Goal: Task Accomplishment & Management: Use online tool/utility

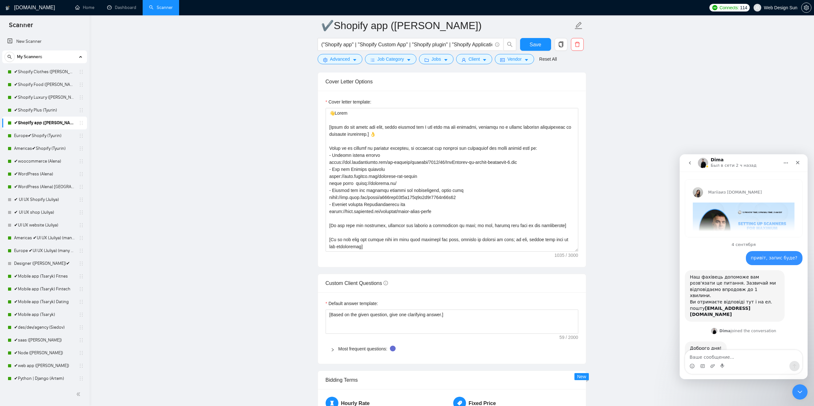
scroll to position [562, 0]
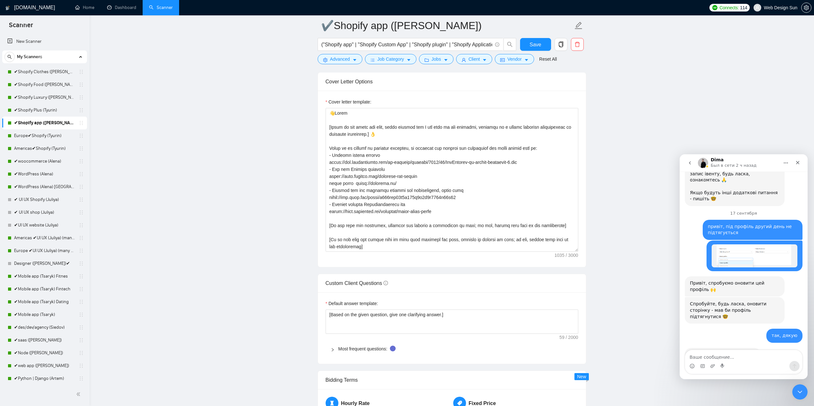
click at [218, 92] on main "✔Shopify app (Tyurin) ("Shopify app" | "Shopify Custom App" | "Shopify plugin" …" at bounding box center [452, 199] width 704 height 1883
click at [122, 5] on link "Dashboard" at bounding box center [121, 7] width 29 height 5
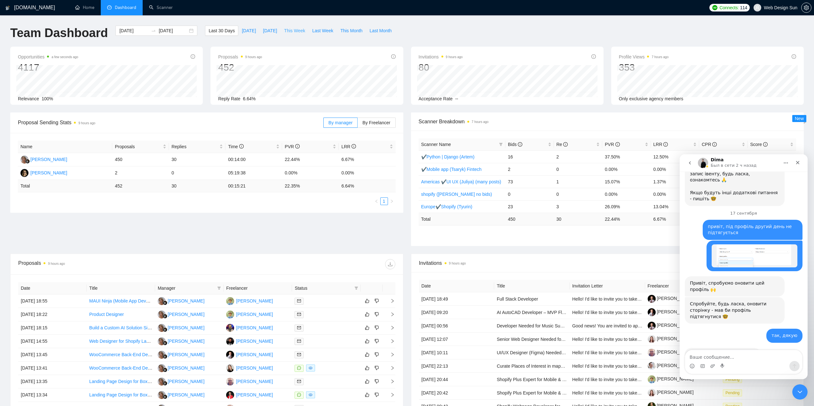
click at [292, 34] on span "This Week" at bounding box center [294, 30] width 21 height 7
type input "[DATE]"
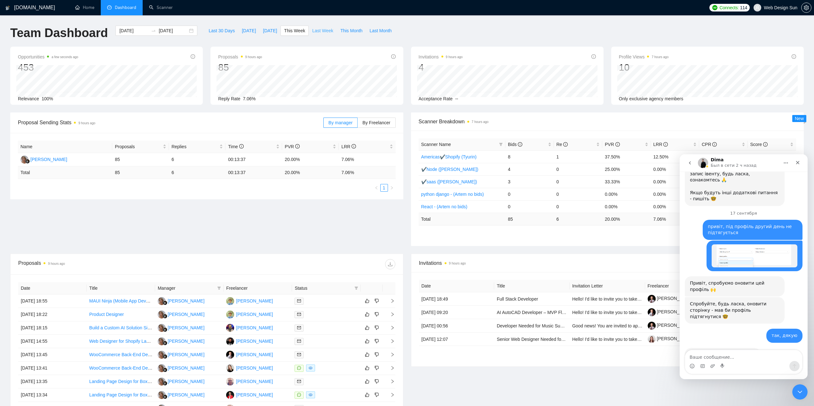
click at [312, 33] on span "Last Week" at bounding box center [322, 30] width 21 height 7
type input "[DATE]"
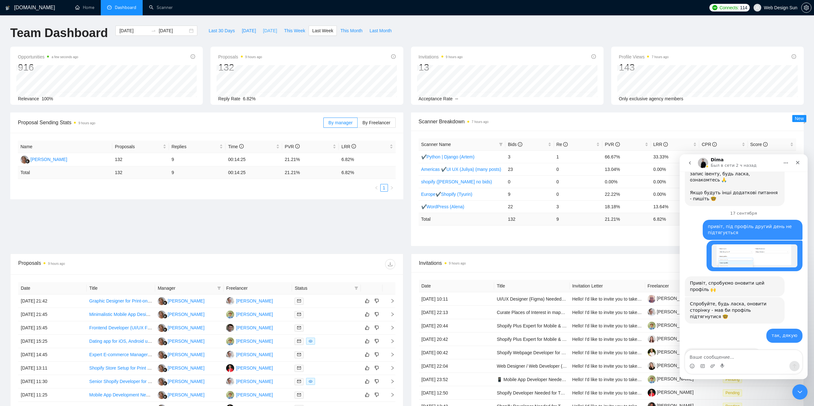
click at [275, 28] on button "[DATE]" at bounding box center [269, 31] width 21 height 10
type input "[DATE]"
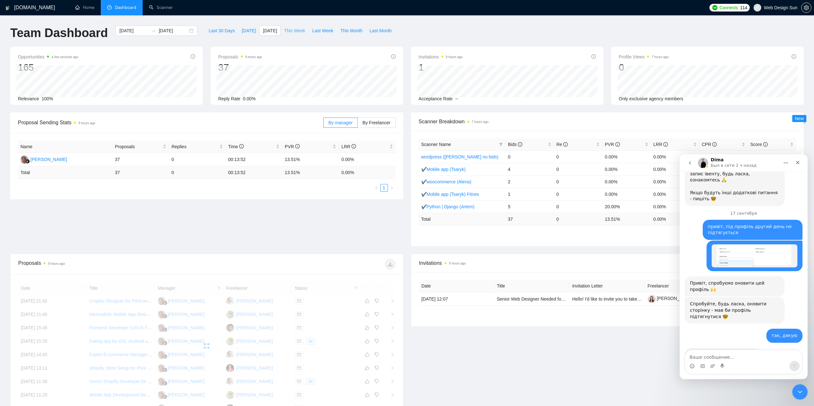
click at [288, 30] on span "This Week" at bounding box center [294, 30] width 21 height 7
type input "[DATE]"
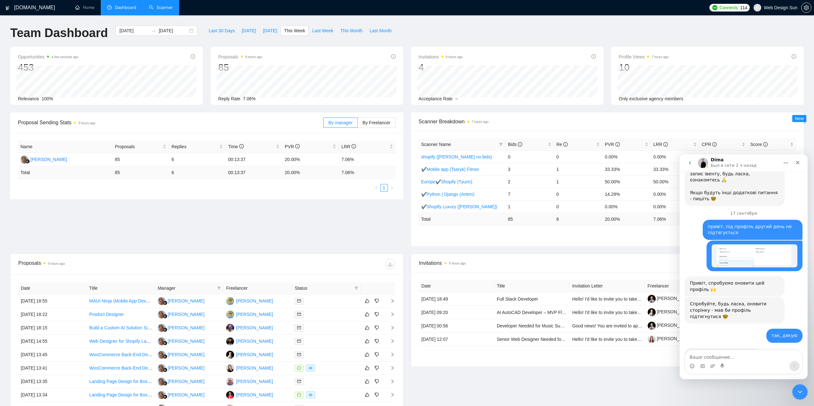
click at [154, 10] on link "Scanner" at bounding box center [161, 7] width 24 height 5
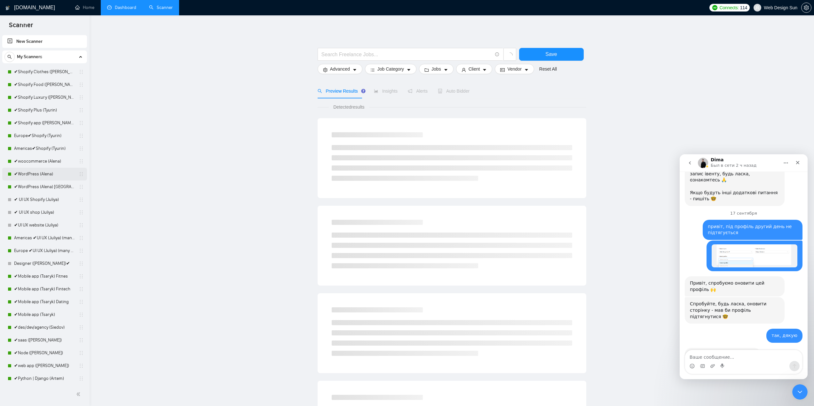
click at [43, 175] on link "✔WordPress (Alena)" at bounding box center [44, 174] width 61 height 13
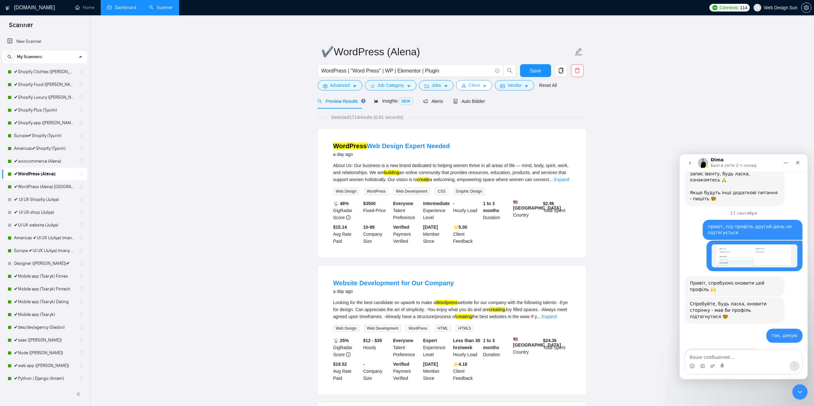
click at [475, 89] on span "Client" at bounding box center [474, 85] width 12 height 7
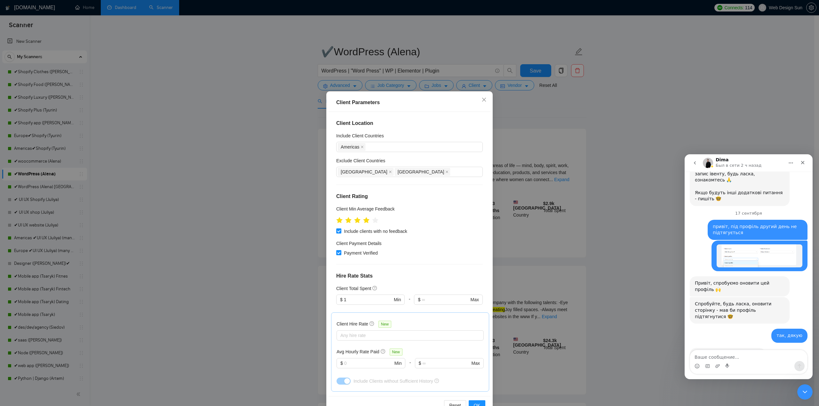
click at [529, 102] on div "Client Parameters Client Location Include Client Countries [GEOGRAPHIC_DATA] Ex…" at bounding box center [409, 203] width 819 height 406
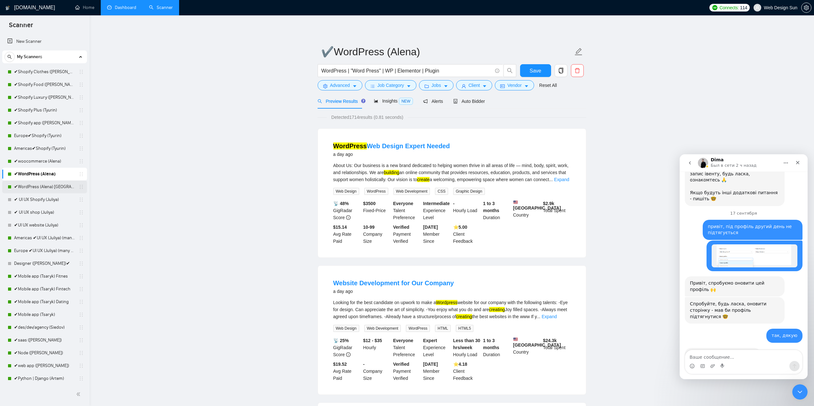
click at [54, 185] on link "✔WordPress (Alena) [GEOGRAPHIC_DATA]" at bounding box center [44, 187] width 61 height 13
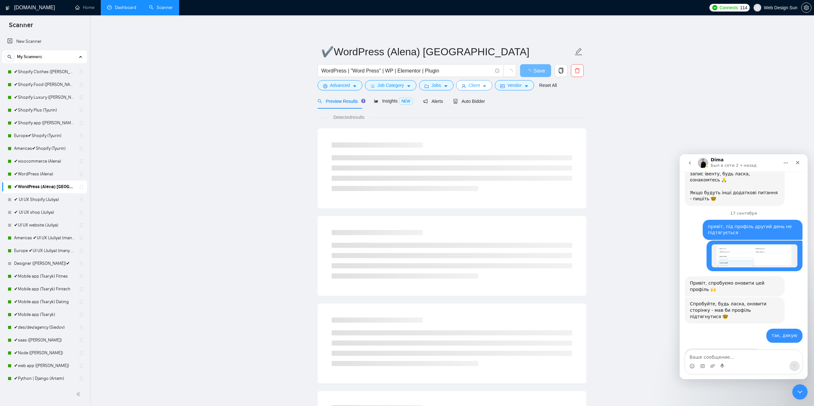
click at [474, 85] on span "Client" at bounding box center [474, 85] width 12 height 7
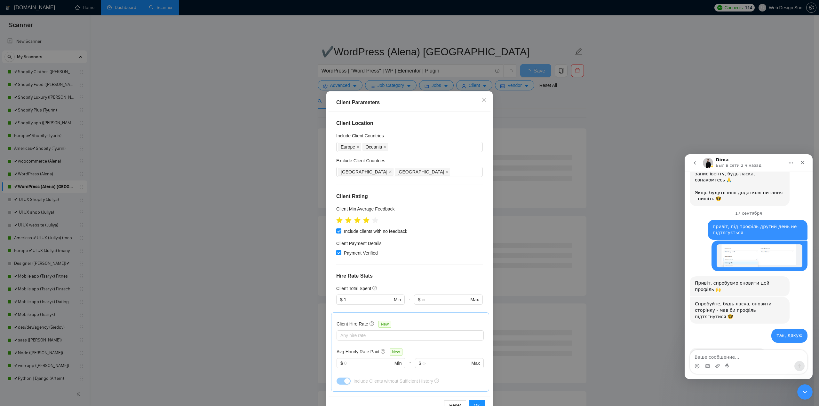
click at [538, 107] on div "Client Parameters Client Location Include Client Countries [GEOGRAPHIC_DATA] [G…" at bounding box center [409, 203] width 819 height 406
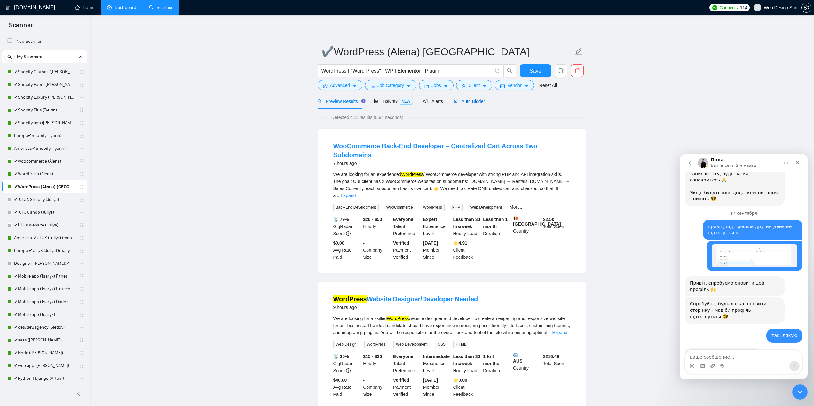
click at [470, 99] on span "Auto Bidder" at bounding box center [469, 101] width 32 height 5
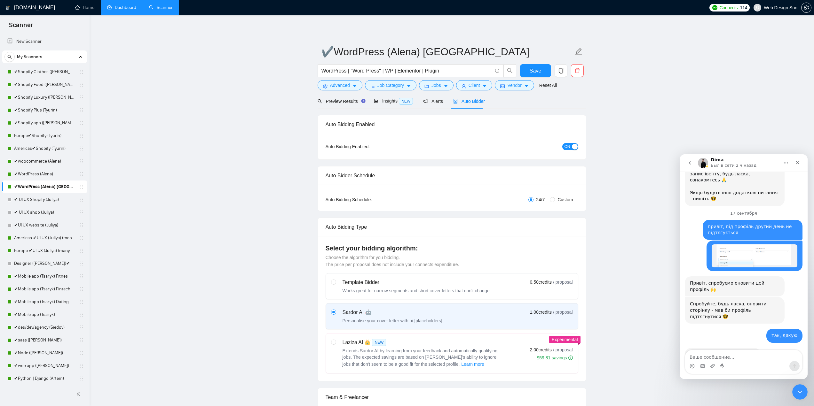
radio input "false"
radio input "true"
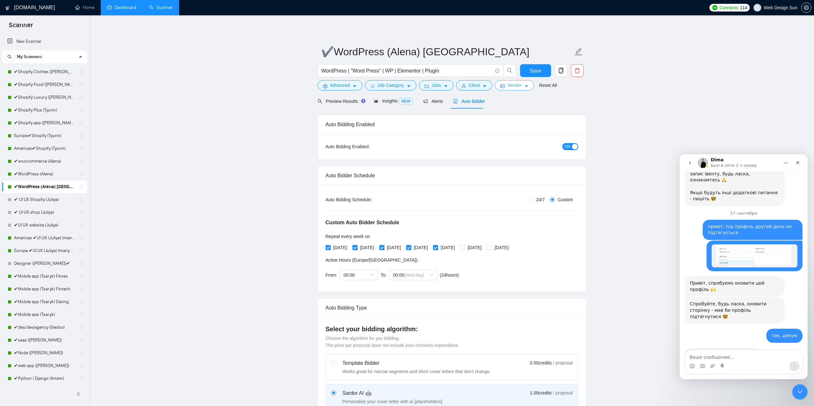
click at [502, 81] on button "Vendor" at bounding box center [514, 85] width 39 height 10
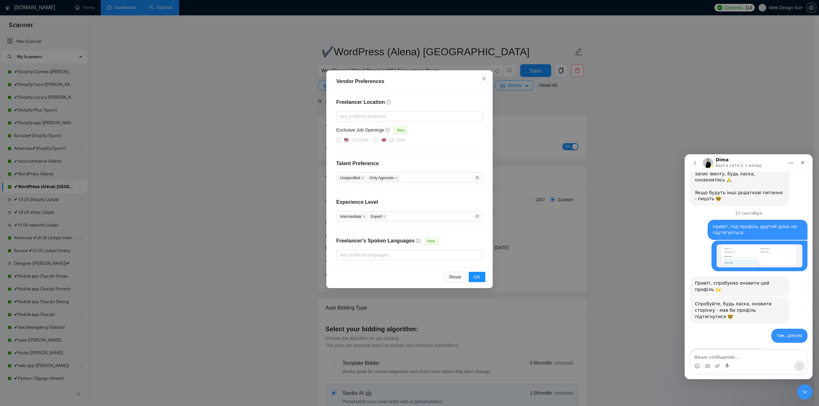
click at [544, 102] on div "Vendor Preferences Freelancer Location Any preffered locations Exclusive Job Op…" at bounding box center [409, 203] width 819 height 406
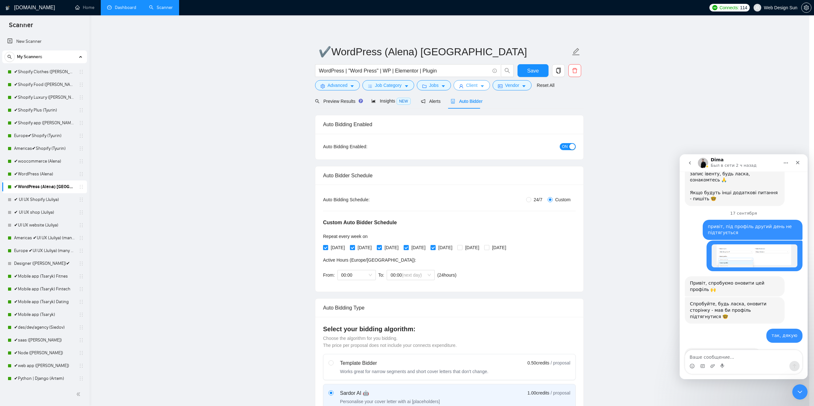
click at [483, 86] on icon "caret-down" at bounding box center [482, 87] width 3 height 2
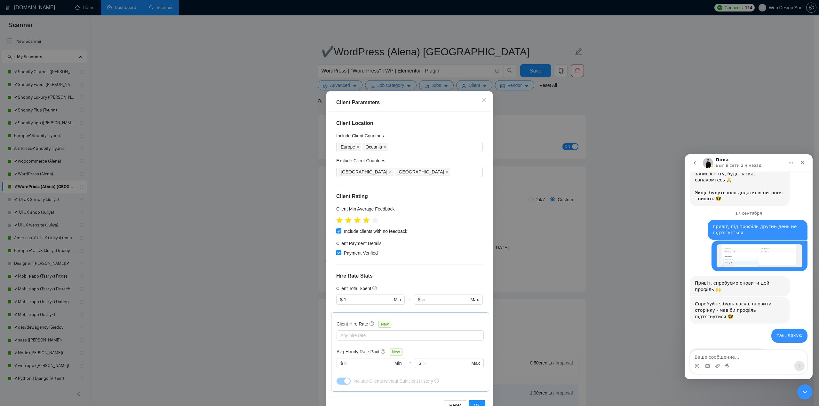
click at [531, 111] on div "Client Parameters Client Location Include Client Countries [GEOGRAPHIC_DATA] [G…" at bounding box center [409, 203] width 819 height 406
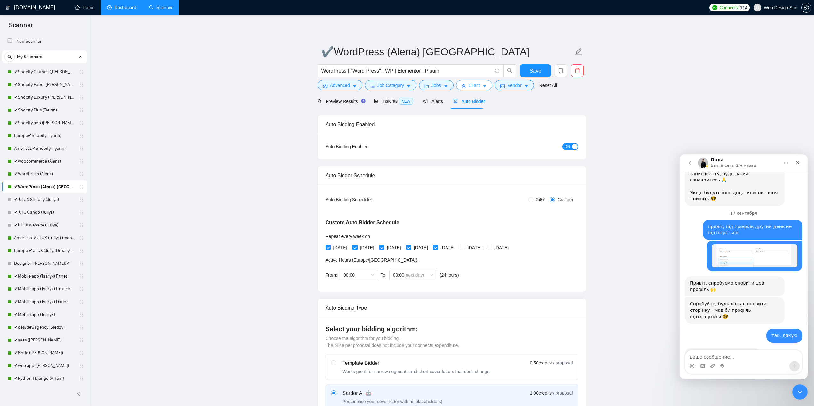
click at [466, 86] on button "Client" at bounding box center [474, 85] width 36 height 10
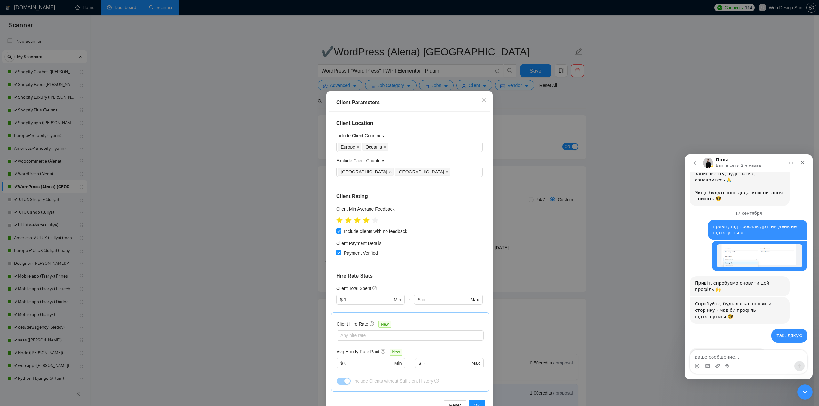
click at [609, 101] on div "Client Parameters Client Location Include Client Countries [GEOGRAPHIC_DATA] [G…" at bounding box center [409, 203] width 819 height 406
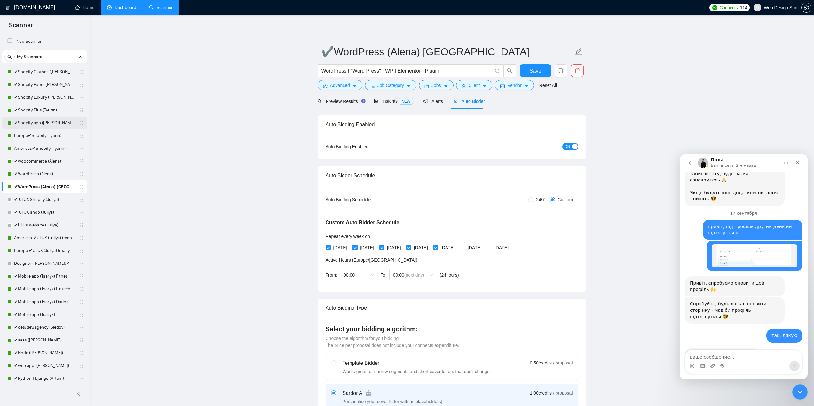
click at [42, 124] on link "✔Shopify app ([PERSON_NAME])" at bounding box center [44, 123] width 61 height 13
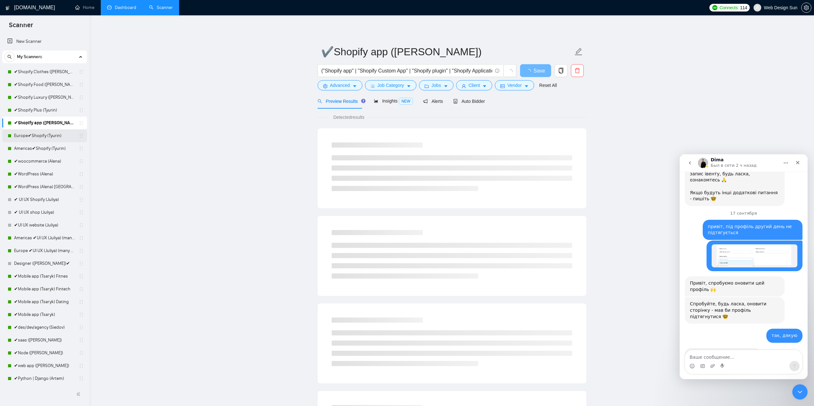
click at [39, 136] on link "Europe✔Shopify (Tyurin)" at bounding box center [44, 136] width 61 height 13
click at [125, 10] on link "Dashboard" at bounding box center [121, 7] width 29 height 5
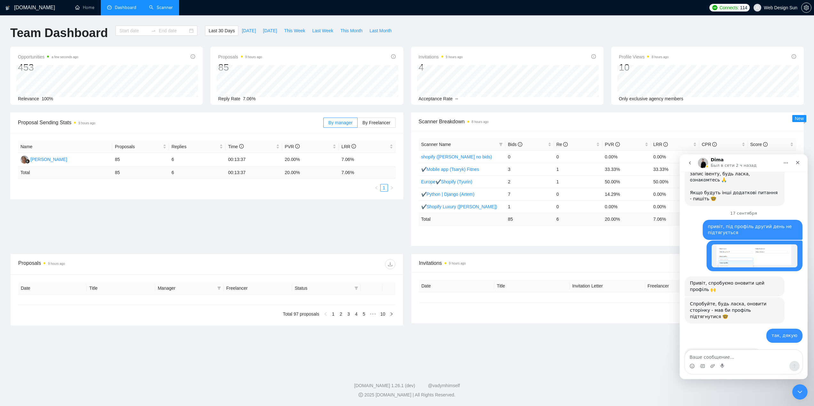
type input "[DATE]"
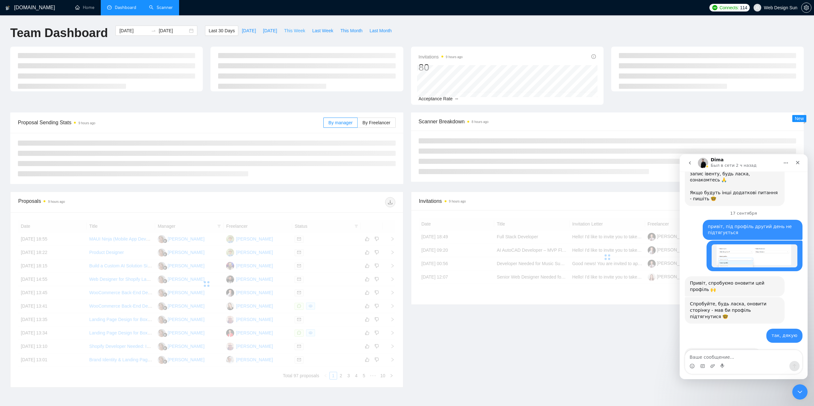
drag, startPoint x: 283, startPoint y: 30, endPoint x: 281, endPoint y: 36, distance: 5.9
click at [284, 30] on span "This Week" at bounding box center [294, 30] width 21 height 7
type input "[DATE]"
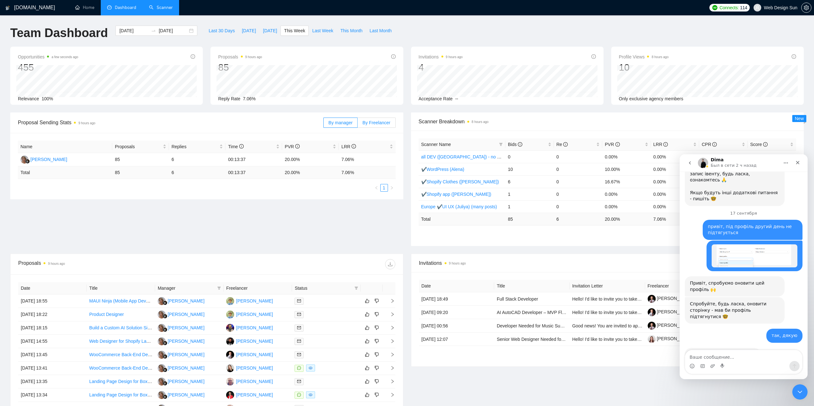
click at [379, 122] on span "By Freelancer" at bounding box center [376, 122] width 28 height 5
click at [358, 124] on input "By Freelancer" at bounding box center [358, 124] width 0 height 0
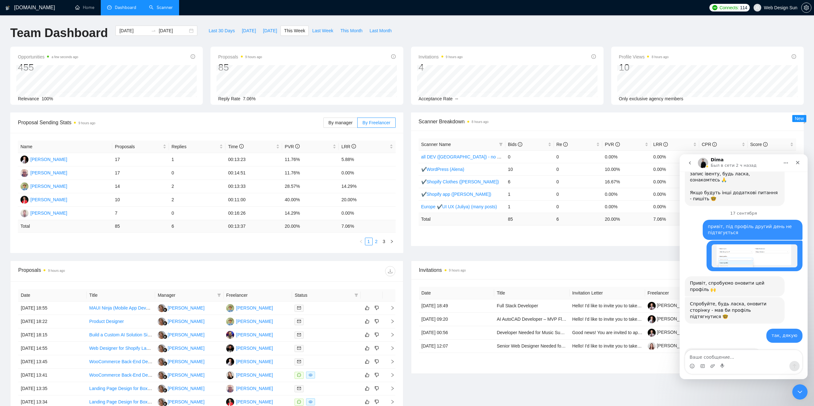
click at [378, 243] on link "2" at bounding box center [376, 241] width 7 height 7
click at [384, 243] on link "3" at bounding box center [384, 241] width 7 height 7
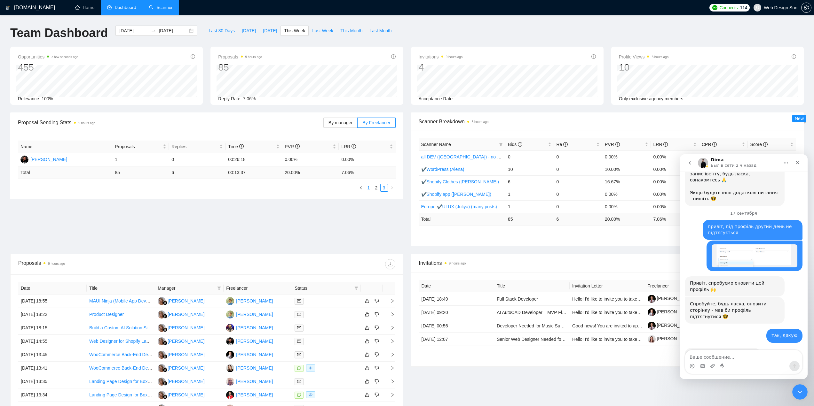
click at [368, 187] on link "1" at bounding box center [368, 188] width 7 height 7
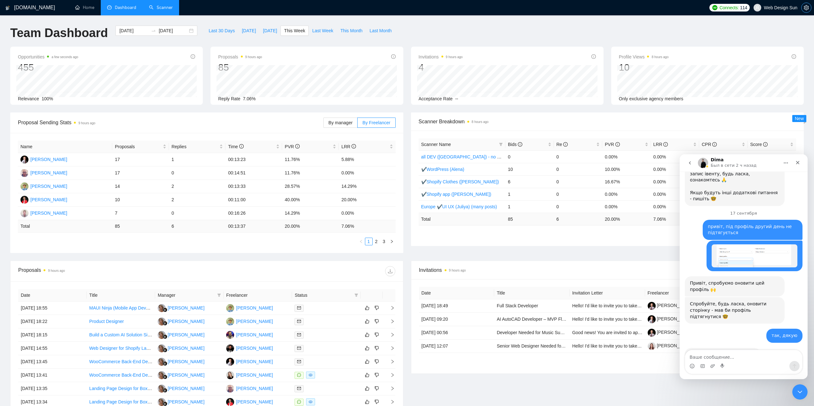
click at [808, 9] on icon "setting" at bounding box center [806, 7] width 5 height 5
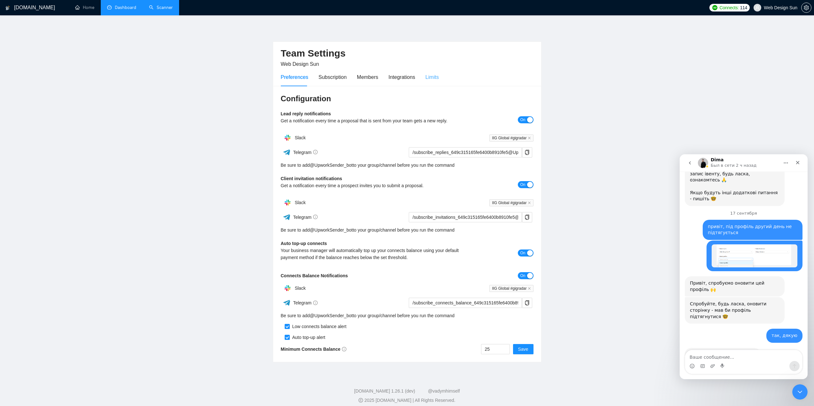
click at [433, 81] on div "Limits" at bounding box center [431, 77] width 13 height 18
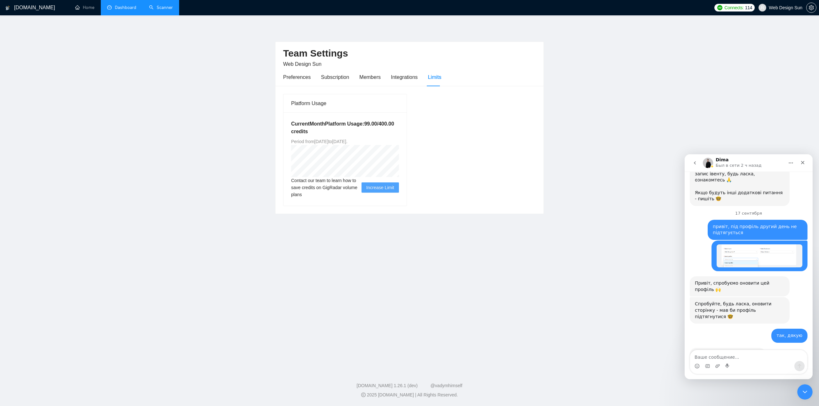
click at [128, 10] on link "Dashboard" at bounding box center [121, 7] width 29 height 5
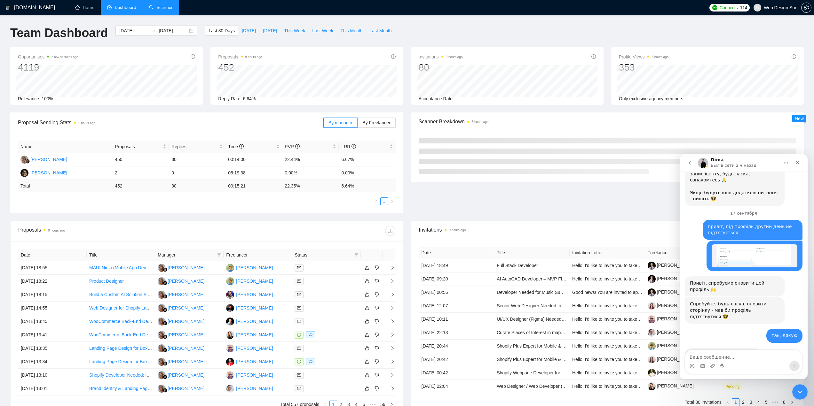
click at [168, 8] on link "Scanner" at bounding box center [161, 7] width 24 height 5
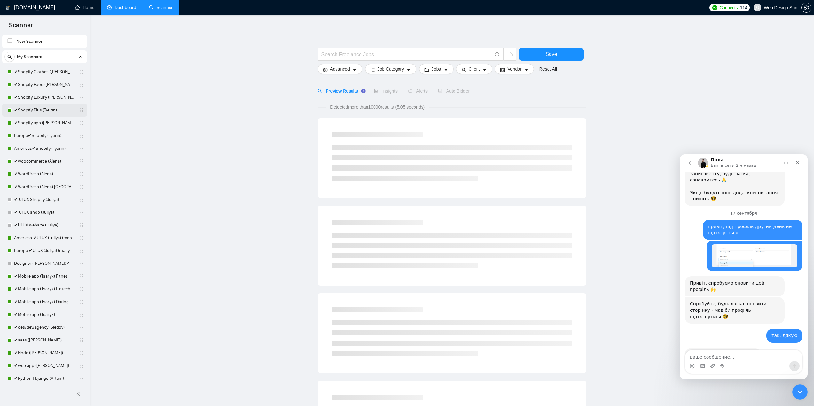
drag, startPoint x: 49, startPoint y: 110, endPoint x: 48, endPoint y: 115, distance: 5.9
click at [50, 110] on link "✔Shopify Plus (Tyurin)" at bounding box center [44, 110] width 61 height 13
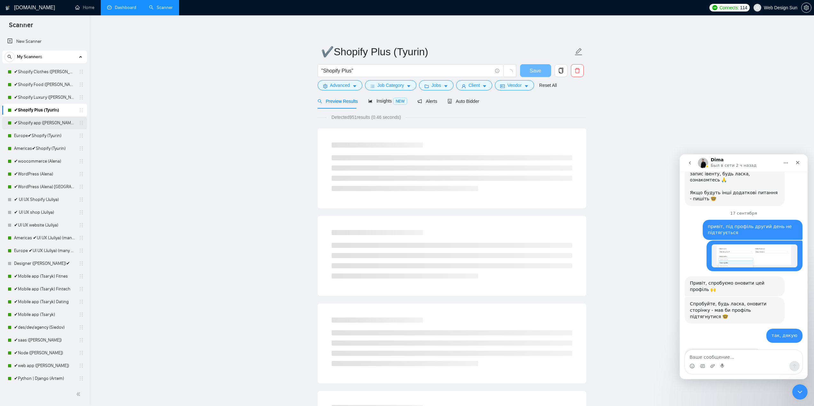
click at [47, 123] on link "✔Shopify app ([PERSON_NAME])" at bounding box center [44, 123] width 61 height 13
click at [457, 104] on span "Auto Bidder" at bounding box center [463, 101] width 32 height 5
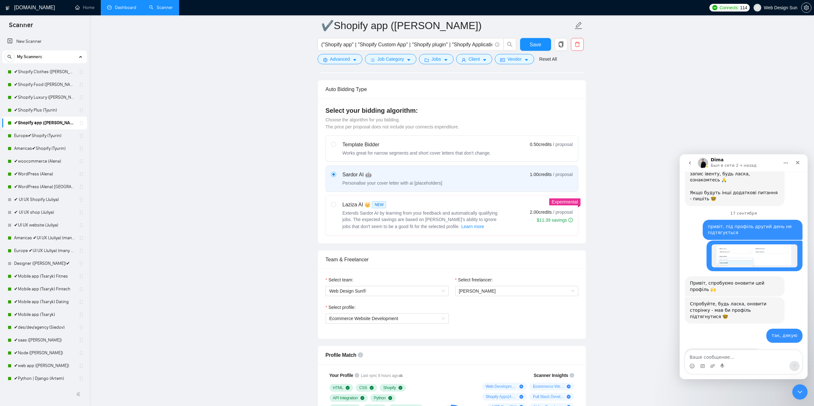
scroll to position [416, 0]
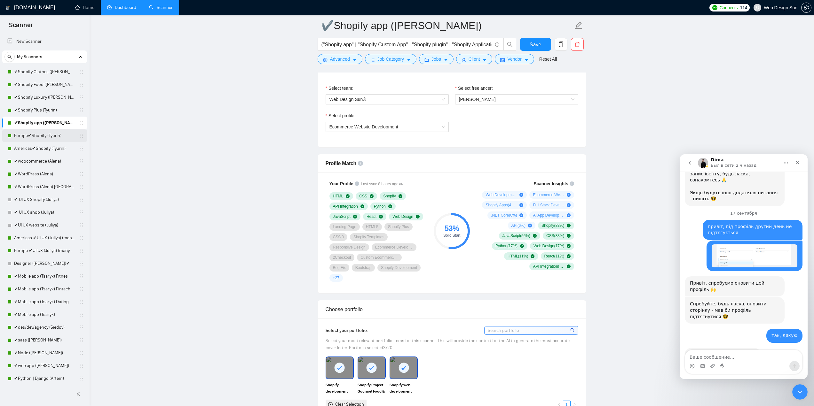
click at [32, 135] on link "Europe✔Shopify (Tyurin)" at bounding box center [44, 136] width 61 height 13
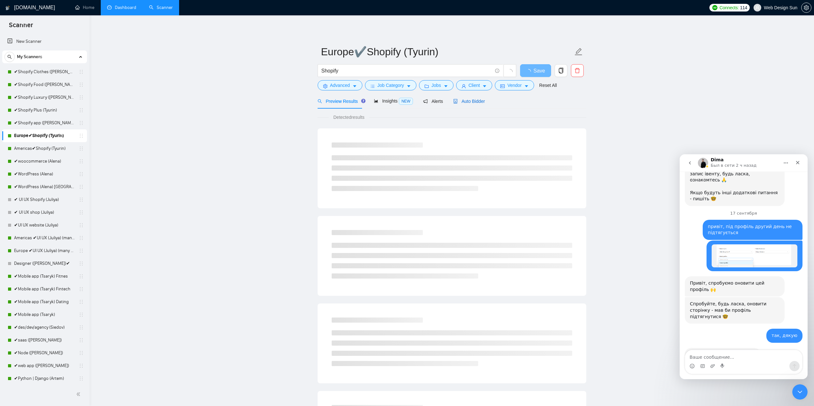
click at [461, 102] on span "Auto Bidder" at bounding box center [469, 101] width 32 height 5
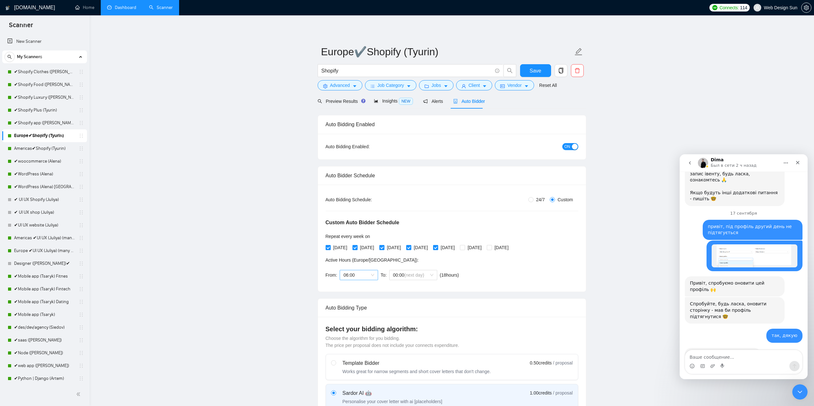
click at [357, 273] on span "06:00" at bounding box center [358, 276] width 31 height 10
click at [400, 277] on span "00:00 (next day)" at bounding box center [413, 276] width 40 height 10
click at [400, 276] on span "00:00 (next day)" at bounding box center [413, 276] width 40 height 10
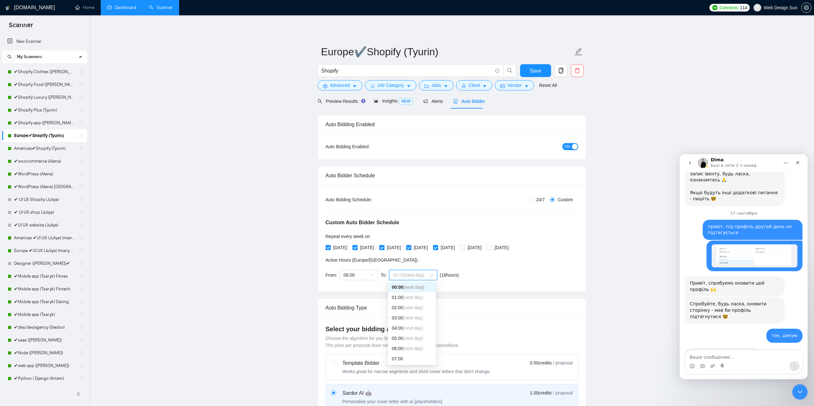
click at [400, 276] on span "00:00 (next day)" at bounding box center [413, 276] width 40 height 10
click at [33, 148] on link "Americas✔Shopify (Tyurin)" at bounding box center [44, 148] width 61 height 13
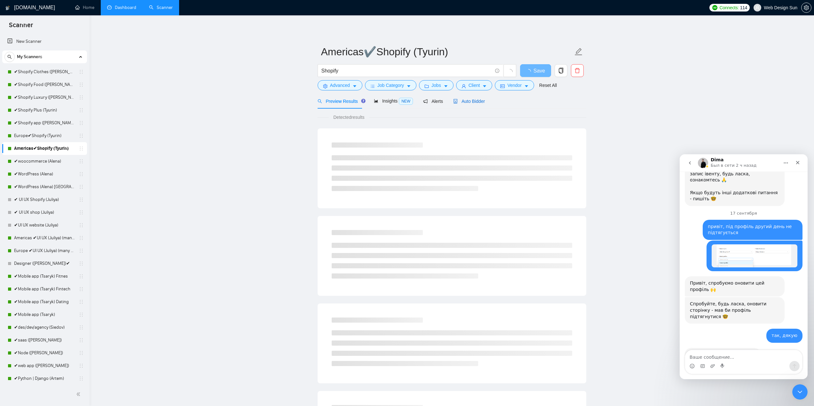
click at [457, 104] on span "Auto Bidder" at bounding box center [469, 101] width 32 height 5
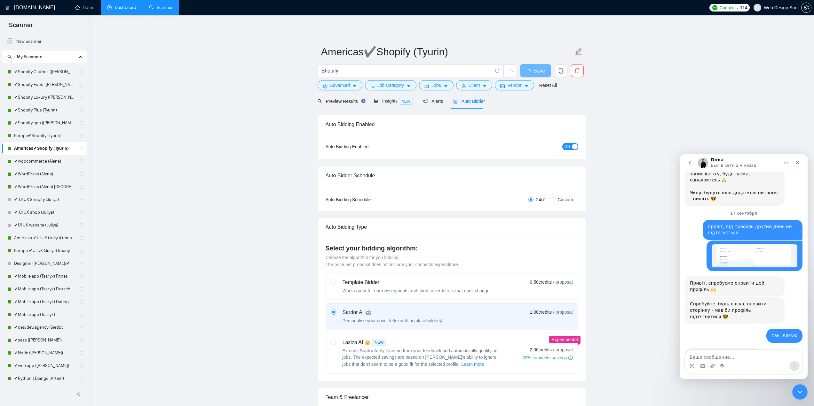
radio input "false"
radio input "true"
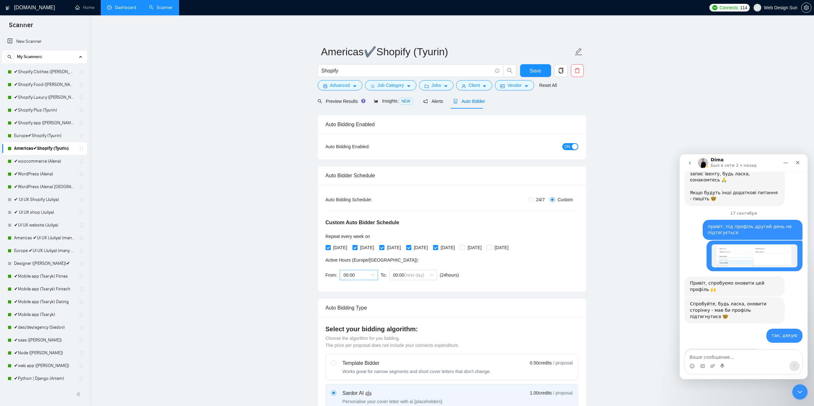
click at [363, 277] on span "00:00" at bounding box center [358, 276] width 31 height 10
click at [369, 274] on span "00:00" at bounding box center [358, 276] width 31 height 10
click at [360, 289] on div "13:00" at bounding box center [358, 288] width 31 height 7
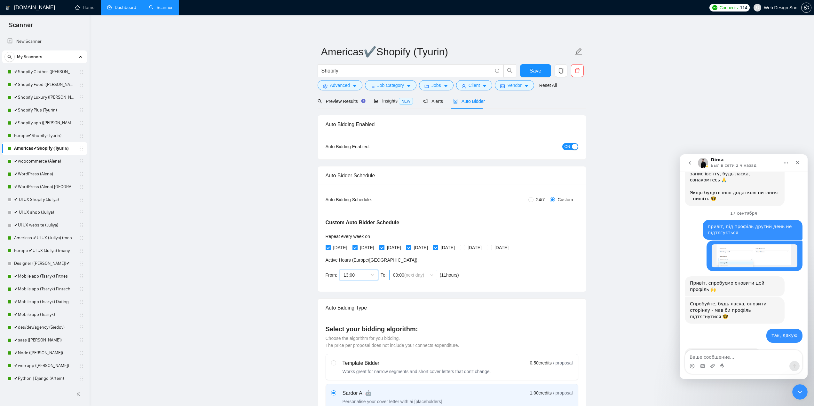
click at [405, 276] on span "(next day)" at bounding box center [414, 275] width 20 height 5
click at [408, 328] on span "(next day)" at bounding box center [413, 328] width 20 height 5
click at [413, 278] on span "(next day)" at bounding box center [414, 275] width 20 height 5
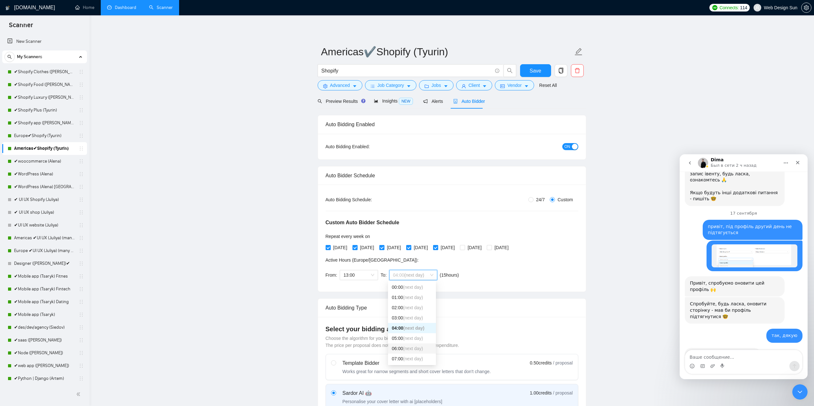
click at [416, 347] on span "(next day)" at bounding box center [413, 348] width 20 height 5
click at [531, 69] on span "Save" at bounding box center [536, 71] width 12 height 8
click at [36, 173] on link "✔WordPress (Alena)" at bounding box center [44, 174] width 61 height 13
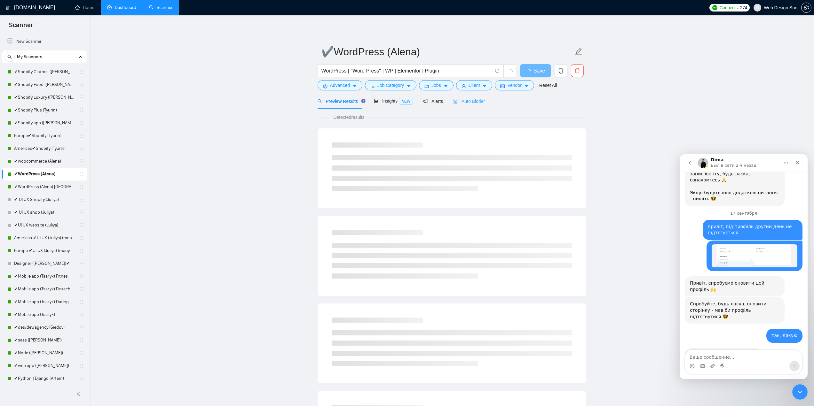
click at [467, 107] on div "Auto Bidder" at bounding box center [469, 101] width 32 height 15
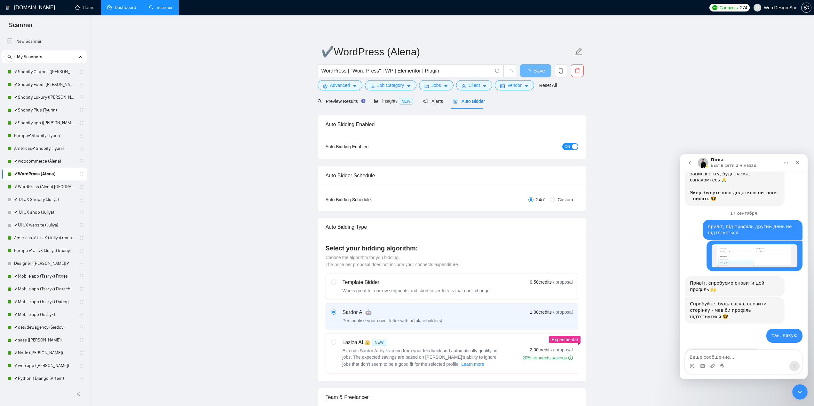
radio input "false"
radio input "true"
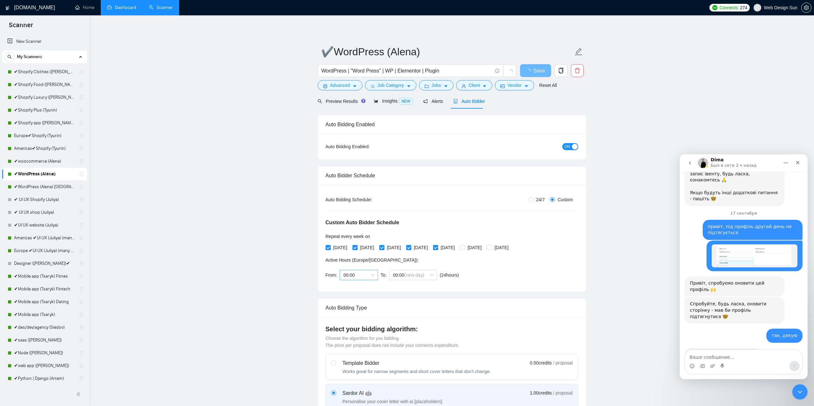
click at [367, 275] on span "00:00" at bounding box center [358, 276] width 31 height 10
click at [354, 327] on div "04:00" at bounding box center [358, 328] width 31 height 7
click at [406, 274] on span "(next day)" at bounding box center [414, 275] width 20 height 5
click at [360, 278] on span "04:00" at bounding box center [358, 276] width 31 height 10
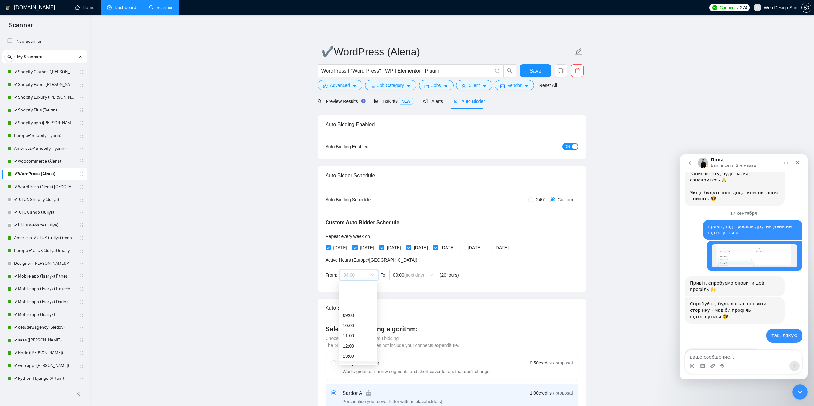
scroll to position [96, 0]
click at [356, 334] on div "14:00" at bounding box center [358, 334] width 31 height 7
click at [404, 275] on span "(next day)" at bounding box center [414, 275] width 20 height 5
click at [357, 271] on span "14:00" at bounding box center [358, 276] width 31 height 10
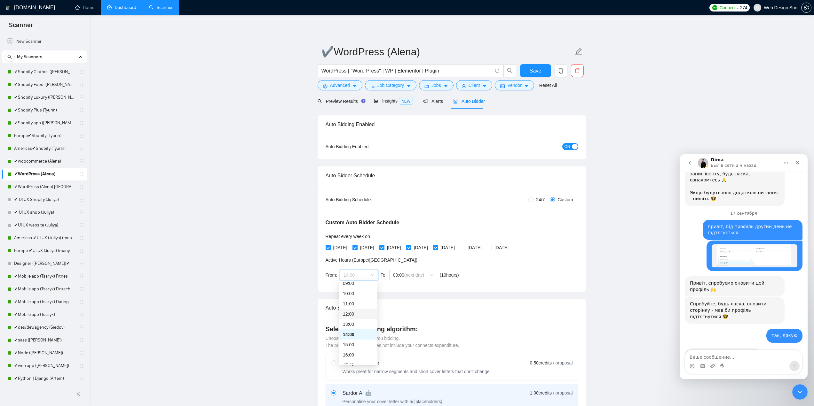
click at [358, 313] on div "12:00" at bounding box center [358, 314] width 31 height 7
click at [359, 275] on span "12:00" at bounding box center [358, 276] width 31 height 10
click at [359, 276] on span "12:00" at bounding box center [358, 276] width 31 height 10
click at [411, 276] on span "(next day)" at bounding box center [414, 275] width 20 height 5
click at [410, 342] on div "05:00 (next day)" at bounding box center [412, 339] width 48 height 10
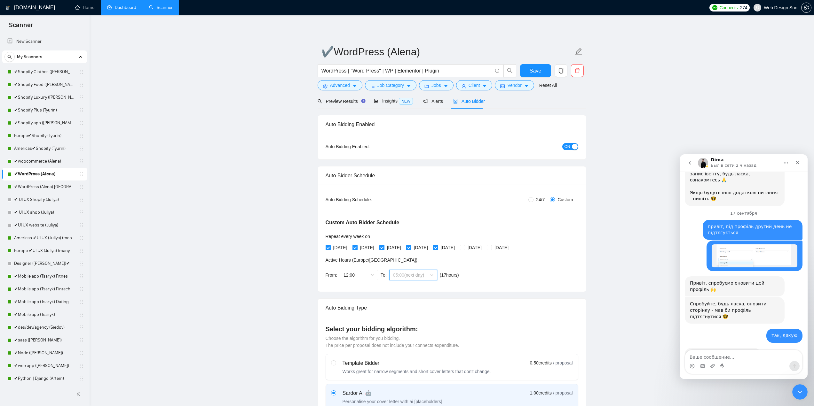
click at [422, 278] on span "05:00 (next day)" at bounding box center [413, 276] width 40 height 10
click at [407, 348] on span "(next day)" at bounding box center [413, 348] width 20 height 5
click at [534, 71] on span "Save" at bounding box center [536, 71] width 12 height 8
click at [55, 188] on link "✔WordPress (Alena) [GEOGRAPHIC_DATA]" at bounding box center [44, 187] width 61 height 13
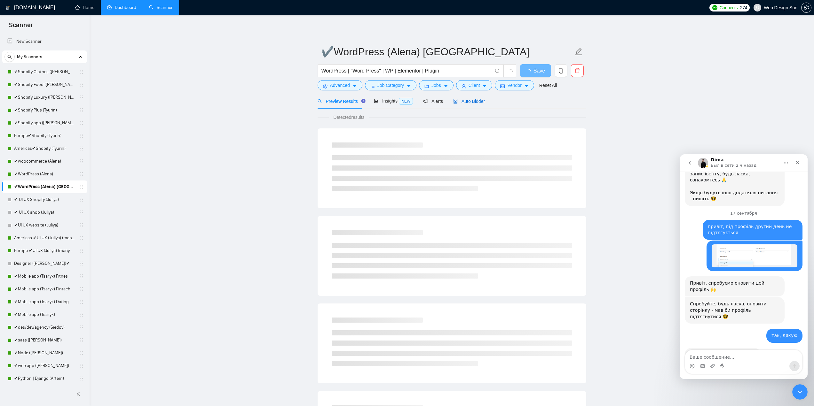
click at [464, 103] on span "Auto Bidder" at bounding box center [469, 101] width 32 height 5
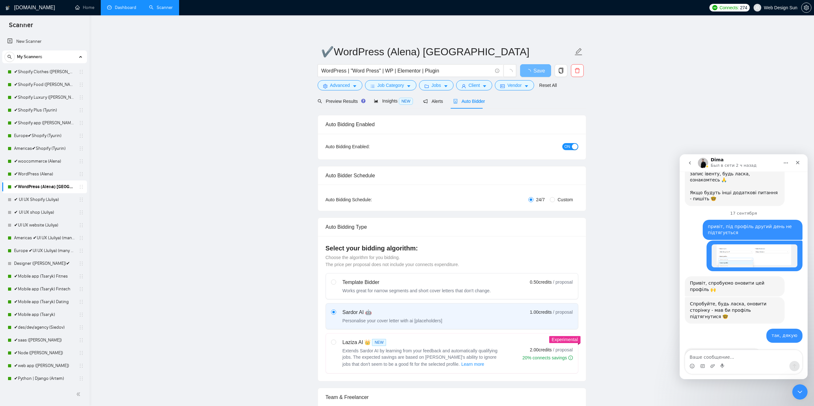
radio input "false"
radio input "true"
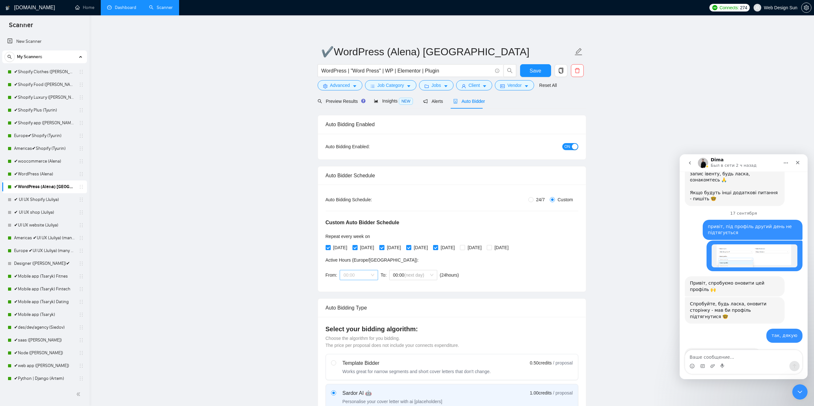
click at [357, 277] on span "00:00" at bounding box center [358, 276] width 31 height 10
drag, startPoint x: 356, startPoint y: 336, endPoint x: 361, endPoint y: 333, distance: 5.7
click at [355, 337] on div "08:00" at bounding box center [358, 337] width 31 height 7
click at [415, 273] on span "(next day)" at bounding box center [414, 275] width 20 height 5
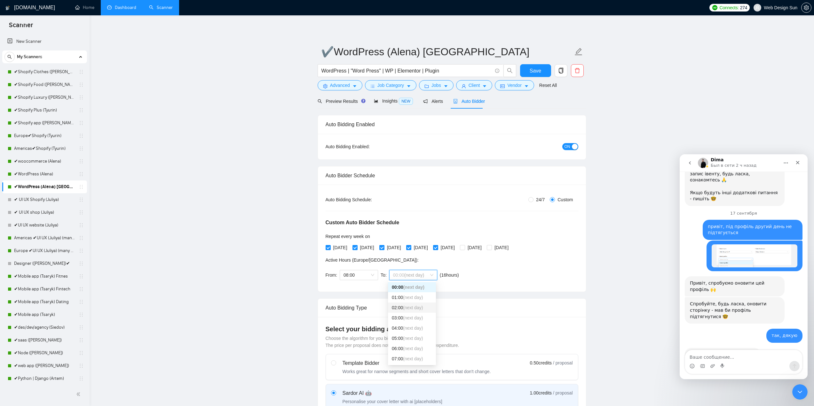
click at [405, 304] on div "02:00 (next day)" at bounding box center [412, 307] width 40 height 7
click at [541, 73] on button "Save" at bounding box center [535, 70] width 31 height 13
click at [49, 239] on link "Americas ✔UI UX (Juliya) (many posts)" at bounding box center [44, 238] width 61 height 13
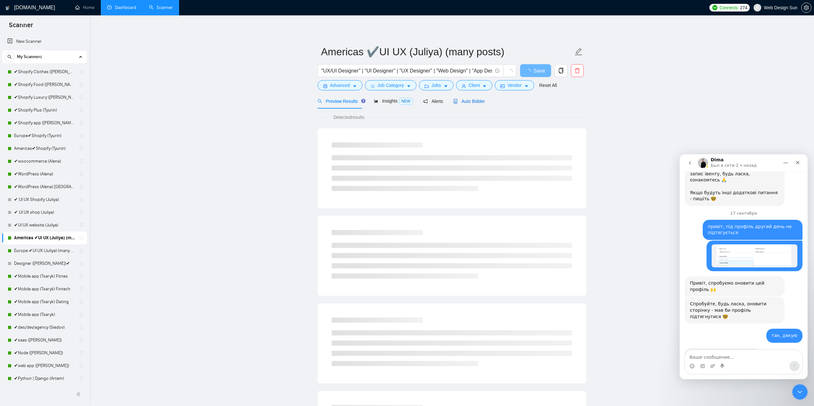
click at [466, 99] on span "Auto Bidder" at bounding box center [469, 101] width 32 height 5
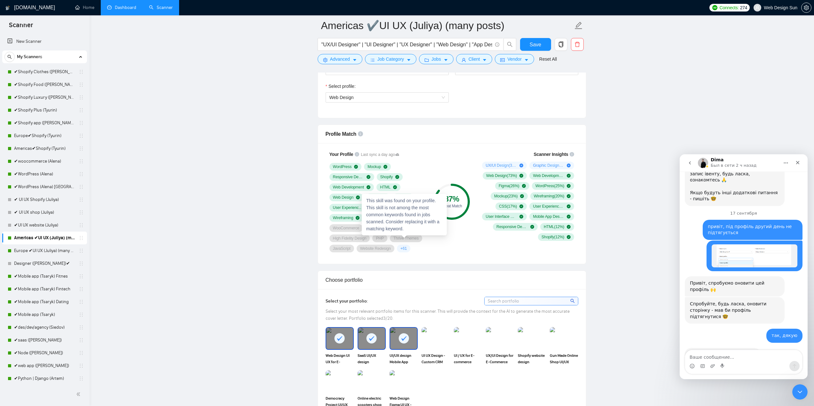
scroll to position [285, 0]
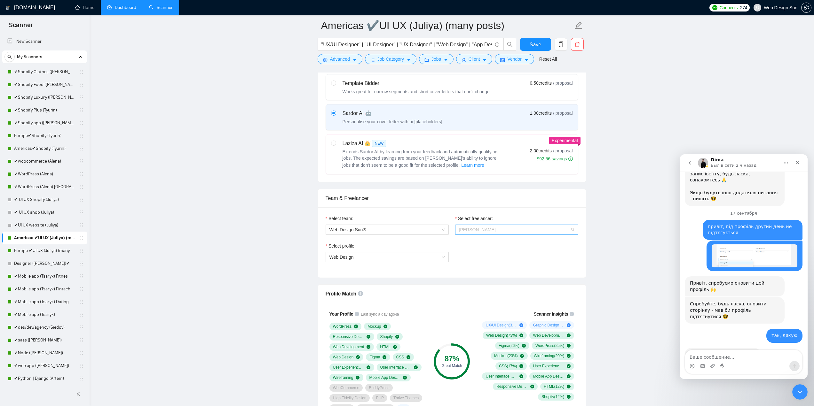
click at [500, 228] on span "[PERSON_NAME]" at bounding box center [516, 230] width 115 height 10
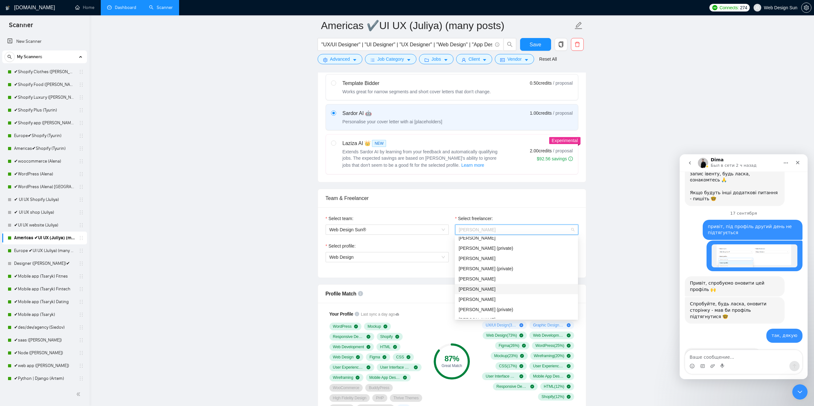
scroll to position [170, 0]
click at [494, 309] on span "[PERSON_NAME]" at bounding box center [477, 307] width 37 height 5
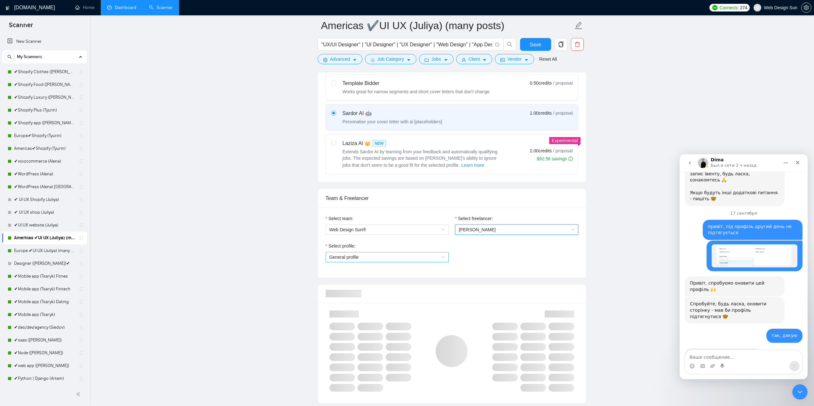
click at [392, 258] on span "General profile" at bounding box center [386, 258] width 115 height 10
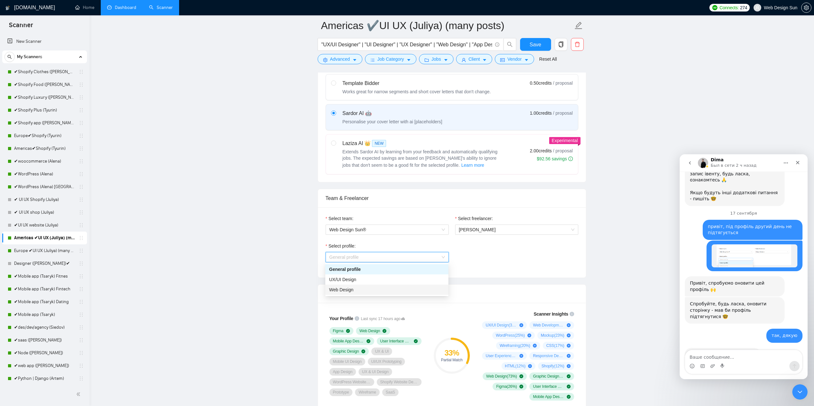
click at [355, 291] on div "Web Design" at bounding box center [386, 290] width 115 height 7
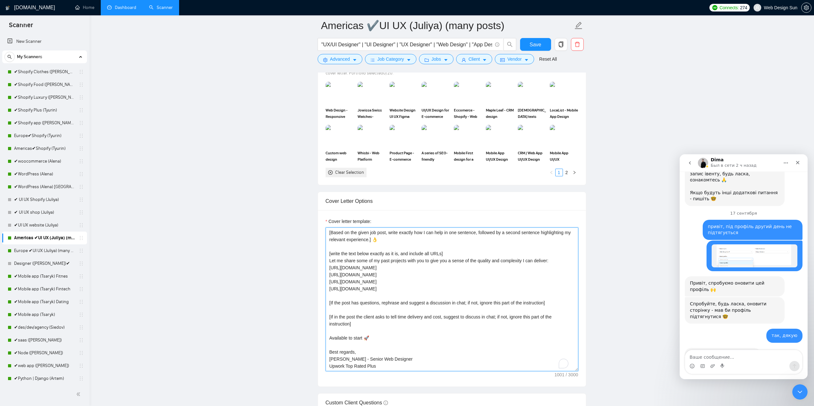
scroll to position [14, 0]
drag, startPoint x: 343, startPoint y: 362, endPoint x: 334, endPoint y: 358, distance: 9.7
click at [330, 358] on textarea "👋Hello [Based on the given job post, write exactly how I can help in one senten…" at bounding box center [452, 300] width 253 height 144
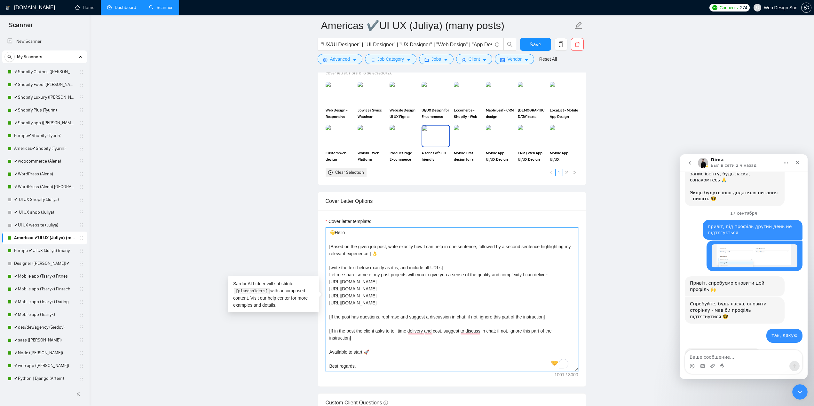
scroll to position [637, 0]
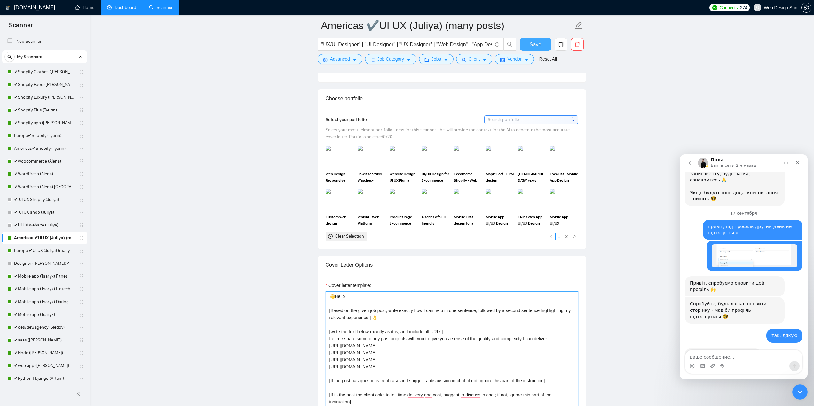
type textarea "👋Hello [Based on the given job post, write exactly how I can help in one senten…"
click at [527, 44] on button "Save" at bounding box center [535, 44] width 31 height 13
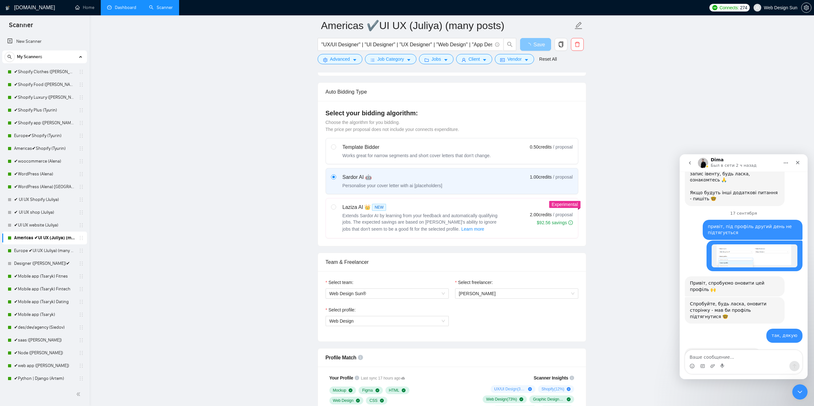
scroll to position [93, 0]
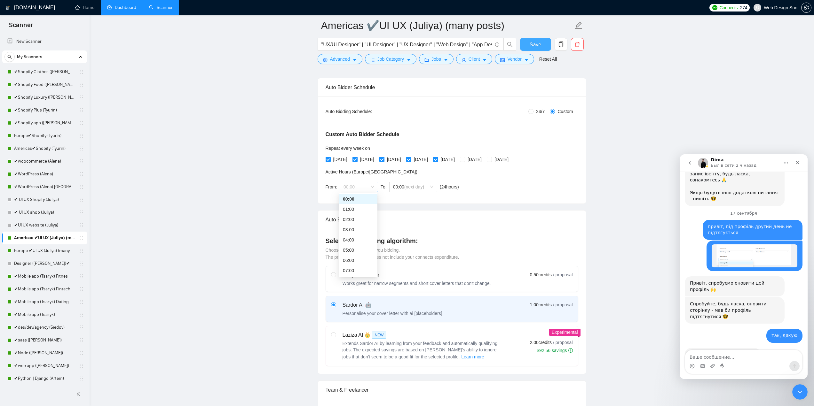
click at [367, 190] on span "00:00" at bounding box center [358, 187] width 31 height 10
click at [347, 270] on div "07:00" at bounding box center [358, 270] width 31 height 7
click at [404, 188] on span "(next day)" at bounding box center [414, 187] width 20 height 5
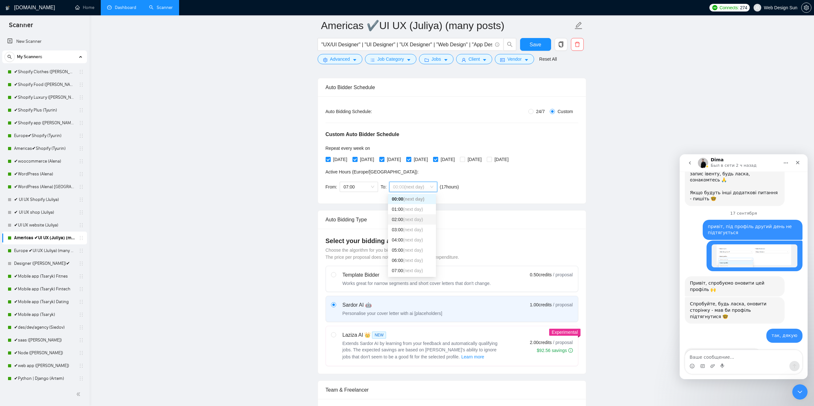
scroll to position [61, 0]
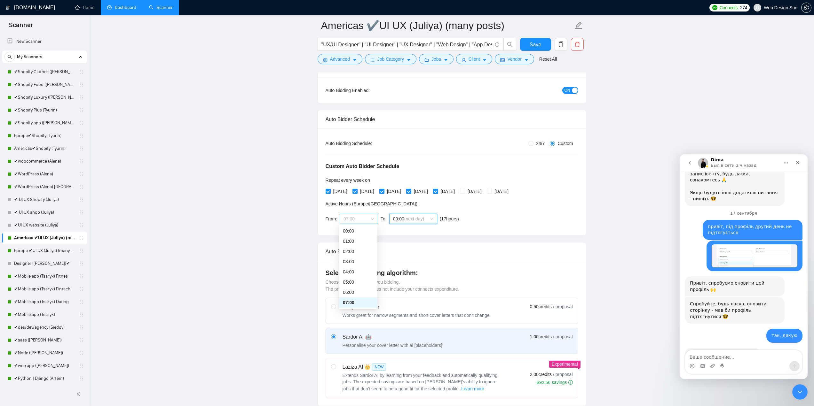
click at [369, 216] on span "07:00" at bounding box center [358, 219] width 31 height 10
click at [352, 278] on div "14:00" at bounding box center [358, 278] width 31 height 7
click at [409, 218] on span "(next day)" at bounding box center [414, 218] width 20 height 5
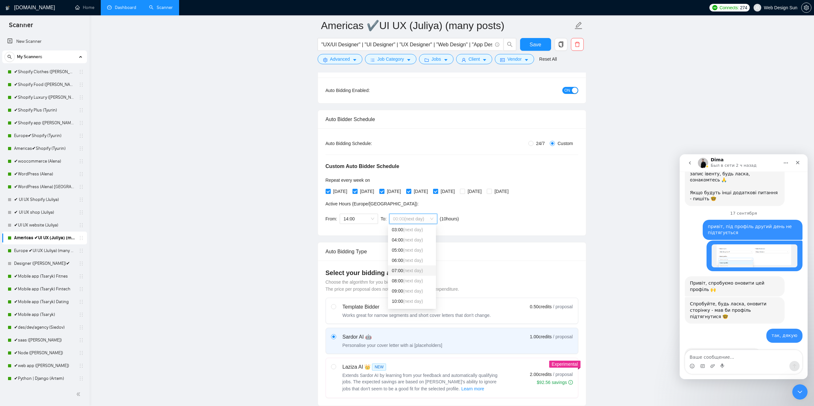
click at [412, 268] on span "(next day)" at bounding box center [413, 270] width 20 height 5
click at [417, 217] on span "(next day)" at bounding box center [414, 218] width 20 height 5
click at [405, 281] on span "(next day)" at bounding box center [413, 281] width 20 height 5
click at [530, 43] on button "Save" at bounding box center [535, 44] width 31 height 13
drag, startPoint x: 47, startPoint y: 251, endPoint x: 59, endPoint y: 246, distance: 12.9
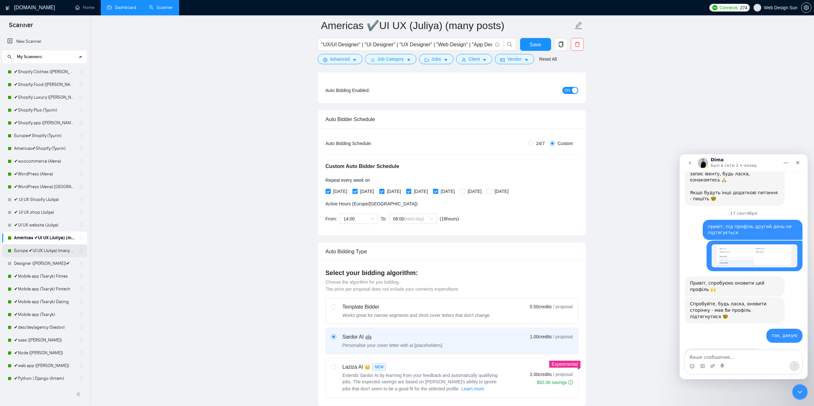
click at [47, 251] on link "Europe ✔UI UX (Juliya) (many posts)" at bounding box center [44, 251] width 61 height 13
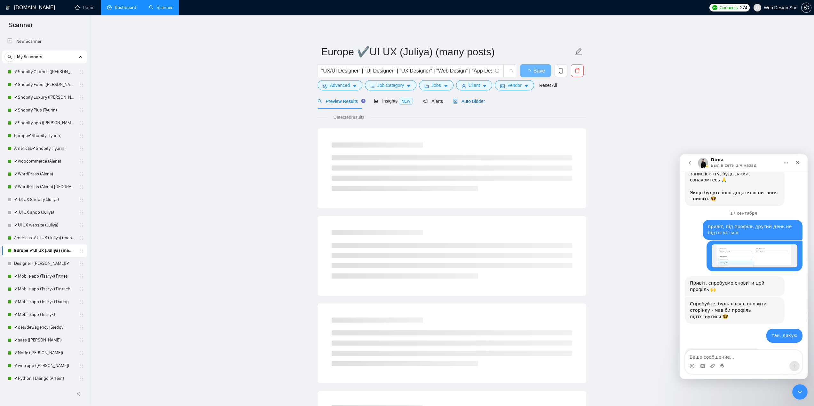
click at [470, 101] on span "Auto Bidder" at bounding box center [469, 101] width 32 height 5
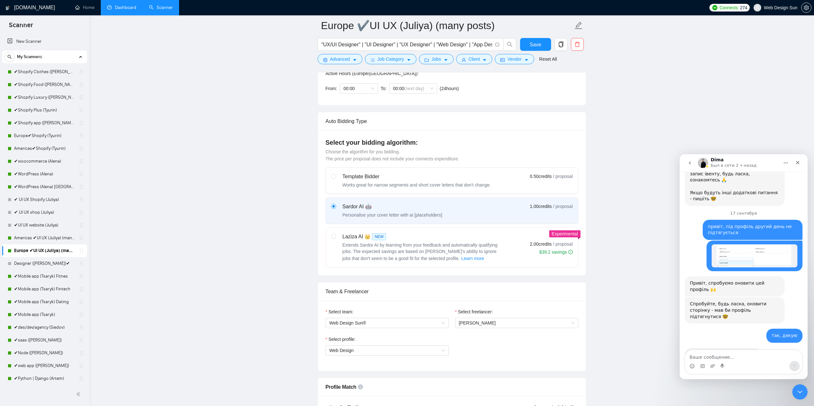
scroll to position [160, 0]
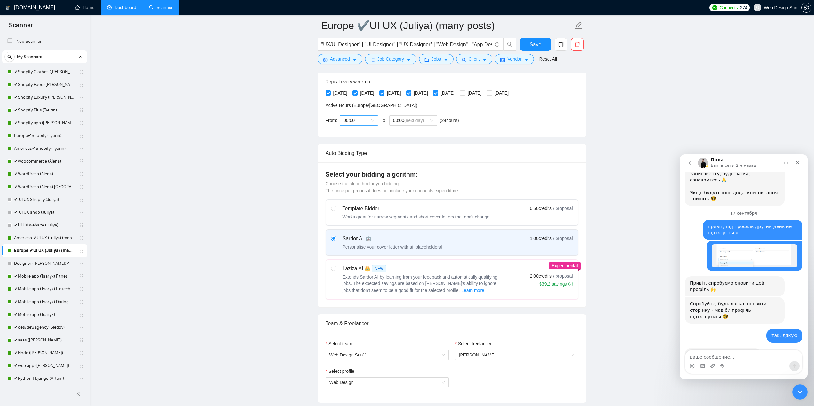
click at [354, 116] on span "00:00" at bounding box center [358, 121] width 31 height 10
click at [354, 189] on div "09:00" at bounding box center [358, 192] width 31 height 7
click at [361, 119] on span "09:00" at bounding box center [358, 121] width 31 height 10
click at [355, 184] on div "08:00" at bounding box center [358, 182] width 31 height 7
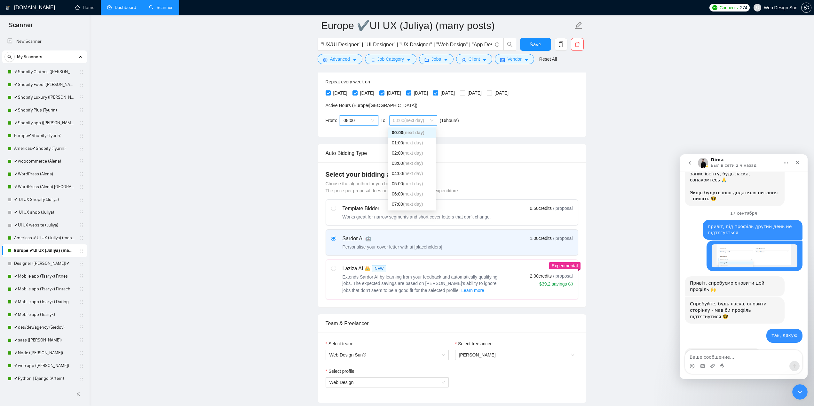
click at [414, 121] on span "(next day)" at bounding box center [414, 120] width 20 height 5
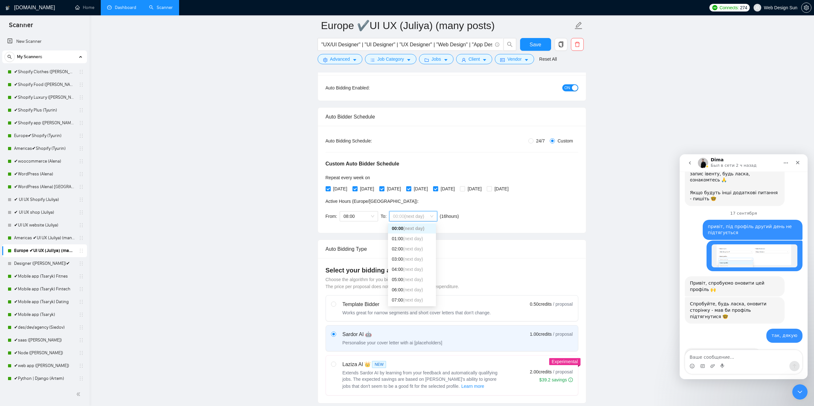
click at [406, 228] on span "(next day)" at bounding box center [413, 228] width 21 height 5
click at [426, 218] on span "00:00 (next day)" at bounding box center [413, 217] width 40 height 10
click at [419, 248] on span "(next day)" at bounding box center [413, 249] width 20 height 5
click at [535, 45] on span "Save" at bounding box center [536, 45] width 12 height 8
click at [35, 318] on link "✔Mobile app (Tsaryk)" at bounding box center [44, 315] width 61 height 13
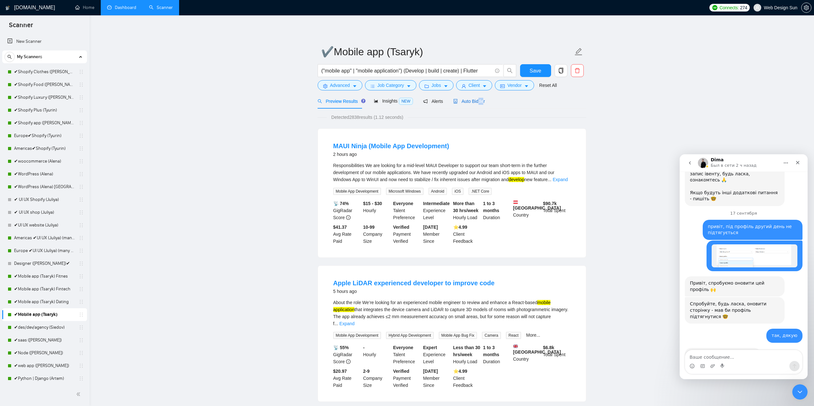
drag, startPoint x: 480, startPoint y: 100, endPoint x: 475, endPoint y: 102, distance: 5.4
click at [475, 102] on span "Auto Bidder" at bounding box center [469, 101] width 32 height 5
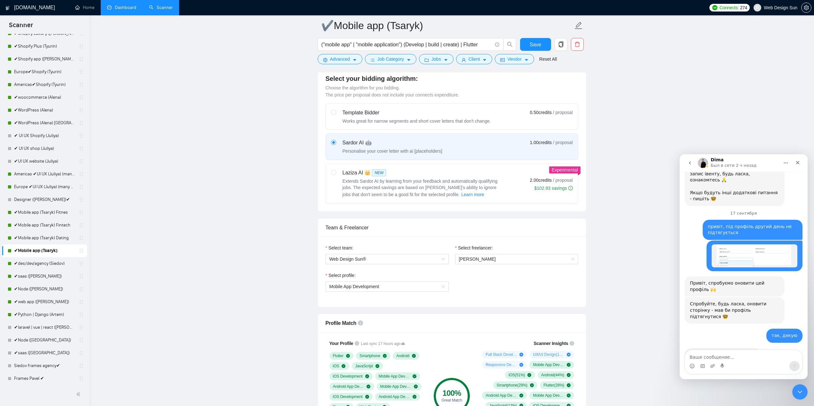
scroll to position [128, 0]
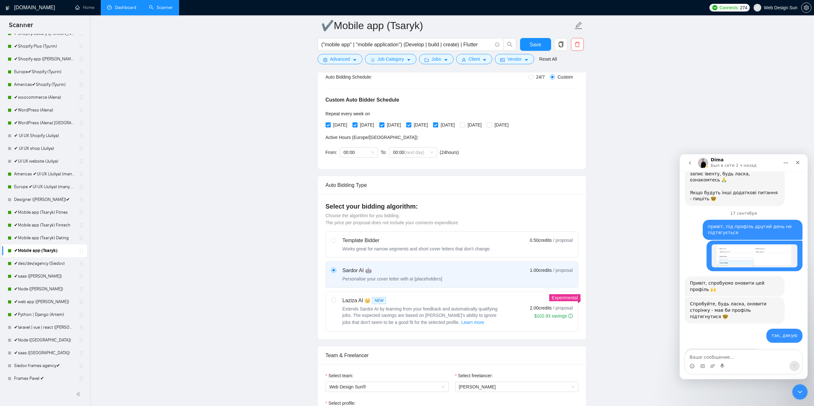
click at [127, 10] on link "Dashboard" at bounding box center [121, 7] width 29 height 5
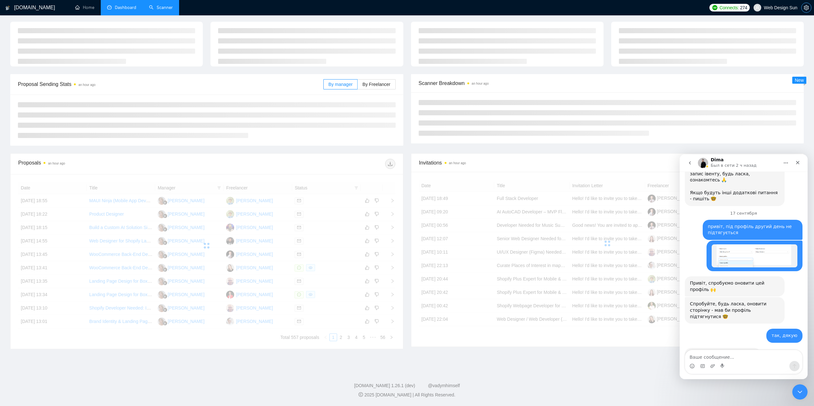
click at [806, 10] on icon "setting" at bounding box center [806, 7] width 5 height 5
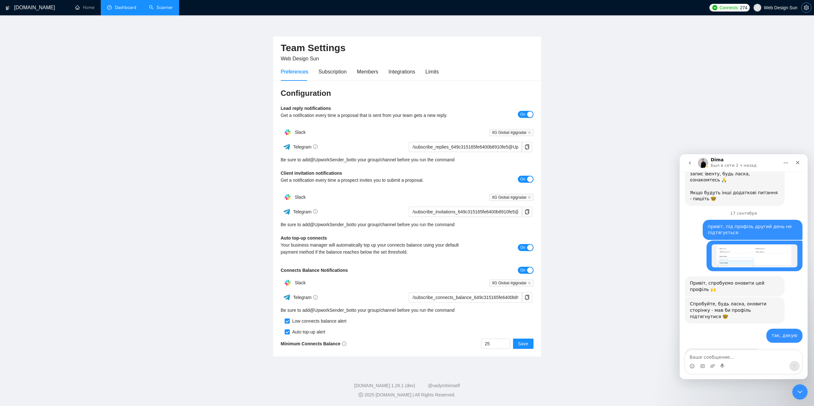
scroll to position [6, 0]
drag, startPoint x: 415, startPoint y: 67, endPoint x: 420, endPoint y: 68, distance: 4.8
click at [416, 67] on div "Preferences Subscription Members Integrations Limits" at bounding box center [360, 72] width 158 height 18
click at [429, 69] on div "Limits" at bounding box center [431, 72] width 13 height 8
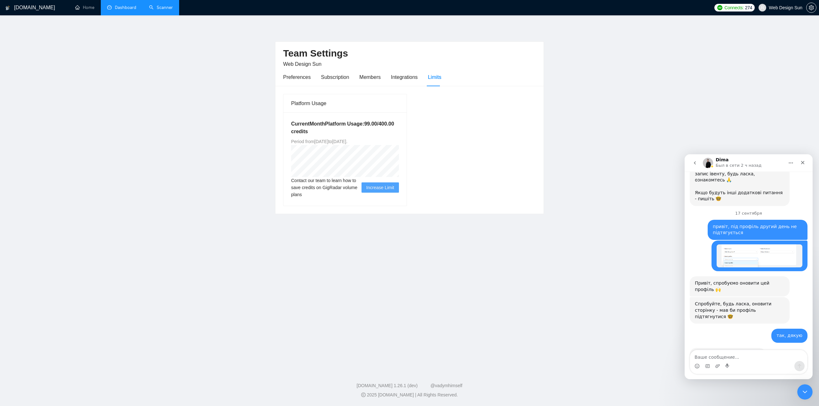
click at [134, 8] on link "Dashboard" at bounding box center [121, 7] width 29 height 5
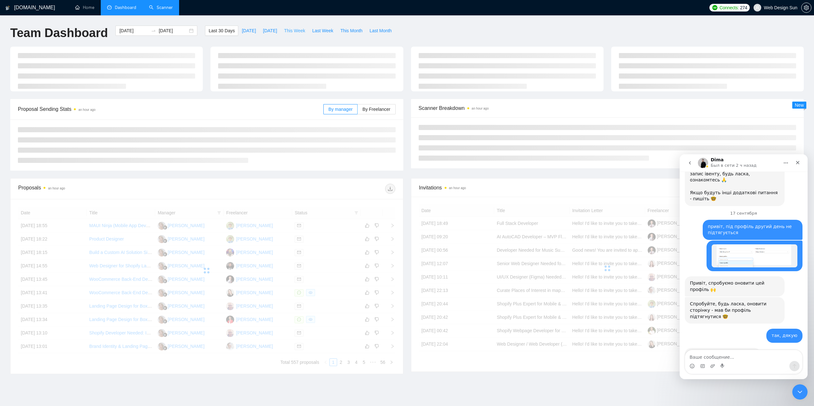
click at [284, 31] on span "This Week" at bounding box center [294, 30] width 21 height 7
type input "[DATE]"
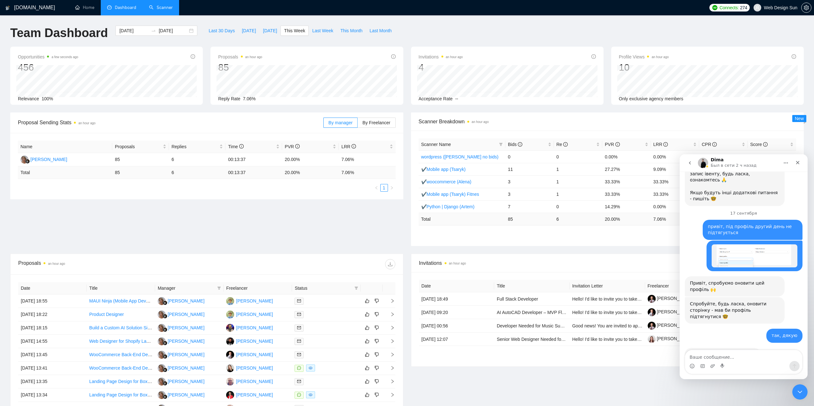
scroll to position [96, 0]
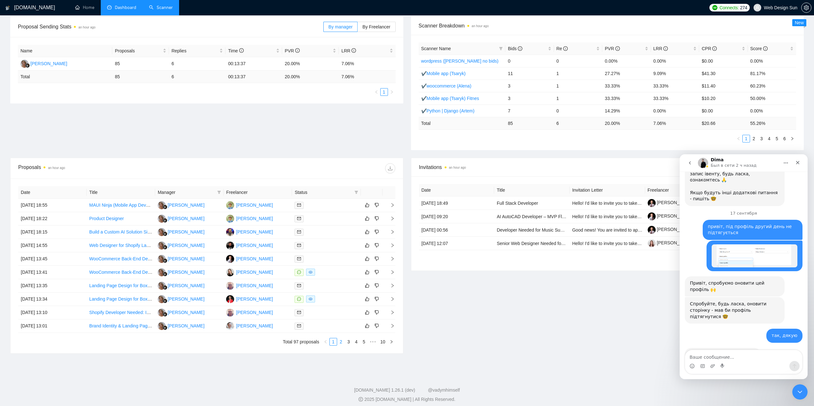
click at [341, 342] on link "2" at bounding box center [340, 342] width 7 height 7
click at [349, 346] on li "3" at bounding box center [349, 342] width 8 height 8
click at [357, 344] on link "4" at bounding box center [356, 342] width 7 height 7
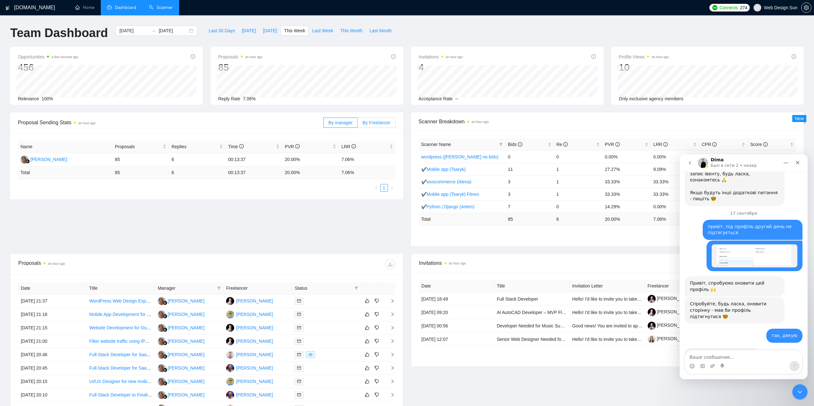
click at [381, 123] on span "By Freelancer" at bounding box center [376, 122] width 28 height 5
click at [358, 124] on input "By Freelancer" at bounding box center [358, 124] width 0 height 0
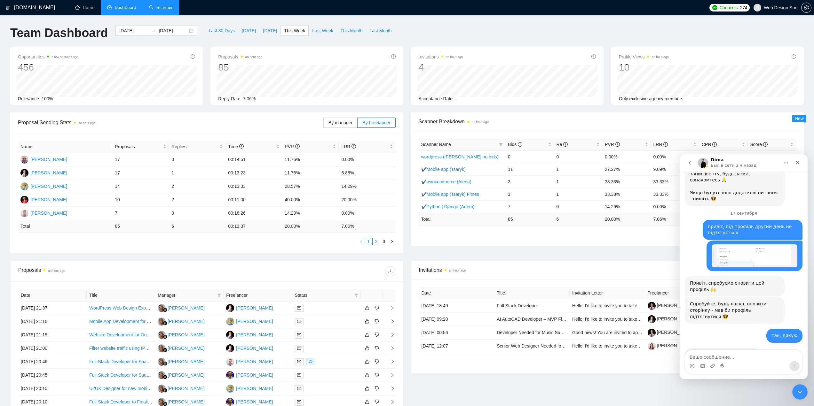
click at [377, 242] on link "2" at bounding box center [376, 241] width 7 height 7
